Goal: Communication & Community: Connect with others

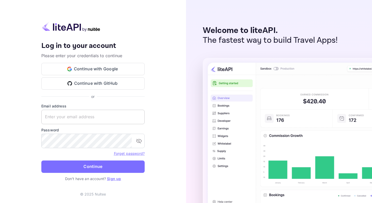
click at [87, 115] on input "text" at bounding box center [92, 117] width 103 height 14
click at [0, 203] on com-1password-button at bounding box center [0, 203] width 0 height 0
click at [82, 115] on input "text" at bounding box center [92, 117] width 103 height 14
type input "[PERSON_NAME][EMAIL_ADDRESS]"
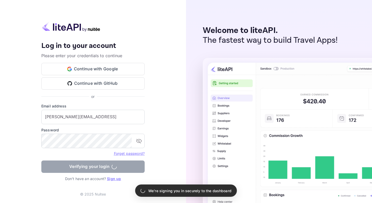
click at [84, 164] on form "Email address [PERSON_NAME][EMAIL_ADDRESS] ​ Password ​ Forget password? Verify…" at bounding box center [92, 140] width 103 height 73
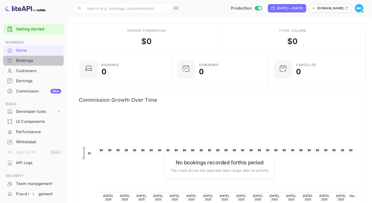
click at [25, 59] on div "Bookings" at bounding box center [38, 61] width 45 height 6
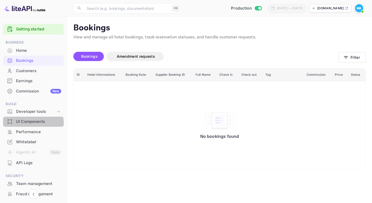
click at [24, 124] on div "UI Components" at bounding box center [38, 122] width 45 height 6
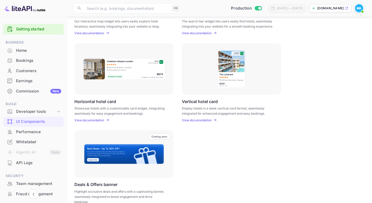
scroll to position [142, 0]
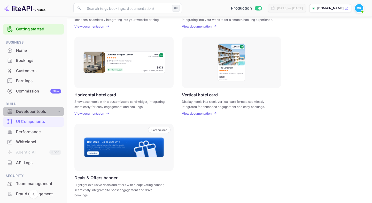
click at [36, 113] on div "Developer tools" at bounding box center [36, 112] width 40 height 6
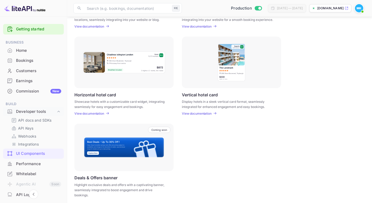
scroll to position [136, 0]
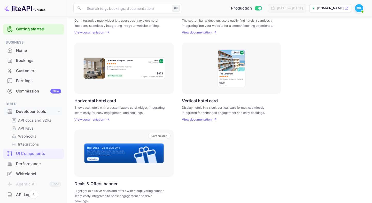
click at [358, 10] on img at bounding box center [359, 8] width 8 height 8
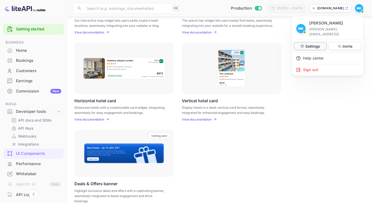
click at [309, 44] on p "Settings" at bounding box center [312, 46] width 15 height 5
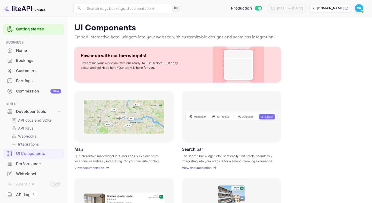
click at [358, 9] on img at bounding box center [359, 8] width 8 height 8
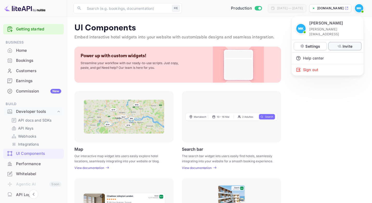
click at [344, 44] on p "Invite" at bounding box center [347, 46] width 10 height 5
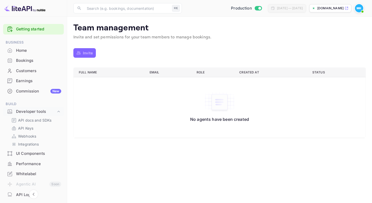
click at [87, 53] on p "Invite" at bounding box center [88, 52] width 10 height 5
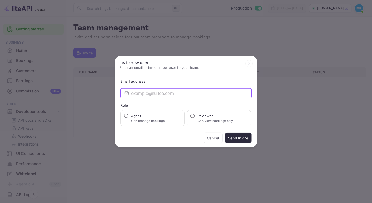
click at [181, 97] on input "email" at bounding box center [191, 93] width 120 height 10
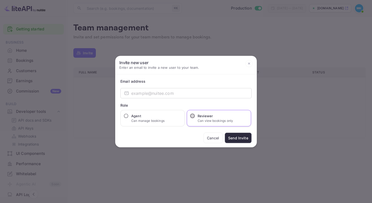
click at [193, 115] on input "Reviewer Can view bookings only" at bounding box center [192, 116] width 5 height 5
radio input "true"
click at [143, 93] on input "email" at bounding box center [191, 93] width 120 height 10
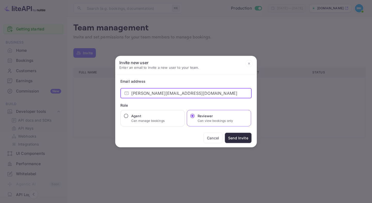
drag, startPoint x: 153, startPoint y: 93, endPoint x: 144, endPoint y: 93, distance: 8.8
click at [144, 93] on input "[PERSON_NAME][EMAIL_ADDRESS][DOMAIN_NAME]" at bounding box center [191, 93] width 120 height 10
type input "[EMAIL_ADDRESS][DOMAIN_NAME]"
click at [164, 136] on div "Cancel Send Invite" at bounding box center [185, 138] width 131 height 11
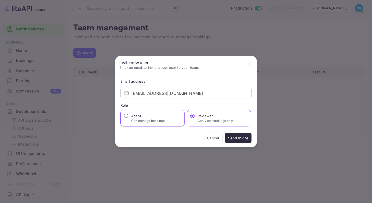
click at [126, 116] on input "Agent Can manage bookings" at bounding box center [125, 116] width 5 height 5
radio input "true"
click at [241, 139] on button "Send Invite" at bounding box center [238, 138] width 27 height 11
